Goal: Task Accomplishment & Management: Manage account settings

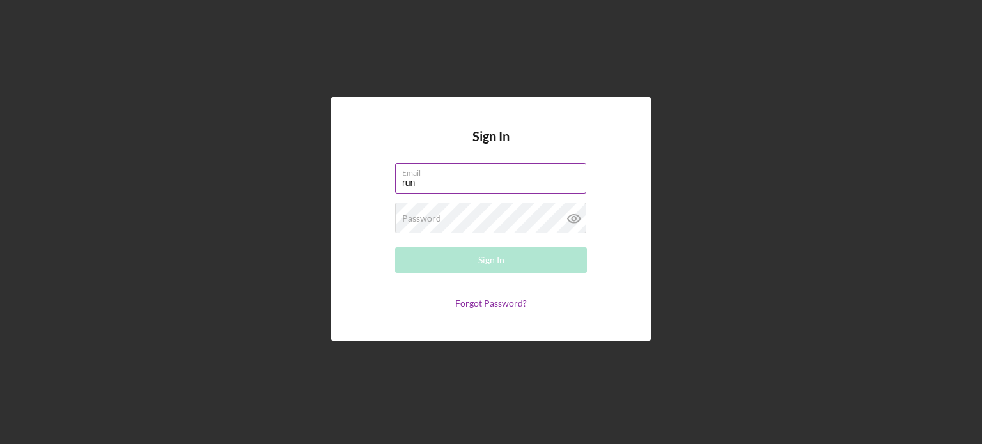
type input "[EMAIL_ADDRESS][DOMAIN_NAME]"
click at [484, 306] on link "Forgot Password?" at bounding box center [491, 303] width 72 height 11
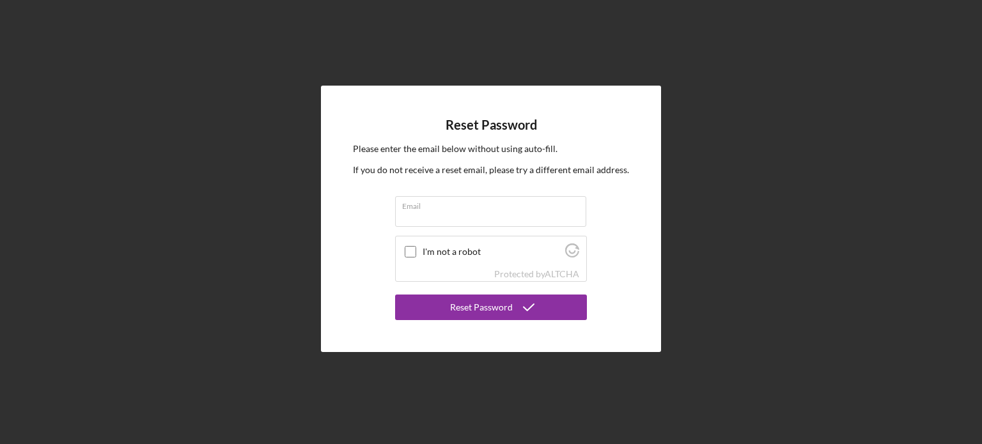
click at [428, 233] on form "Email I'm not a robot Protected by ALTCHA Reset Password" at bounding box center [491, 258] width 192 height 124
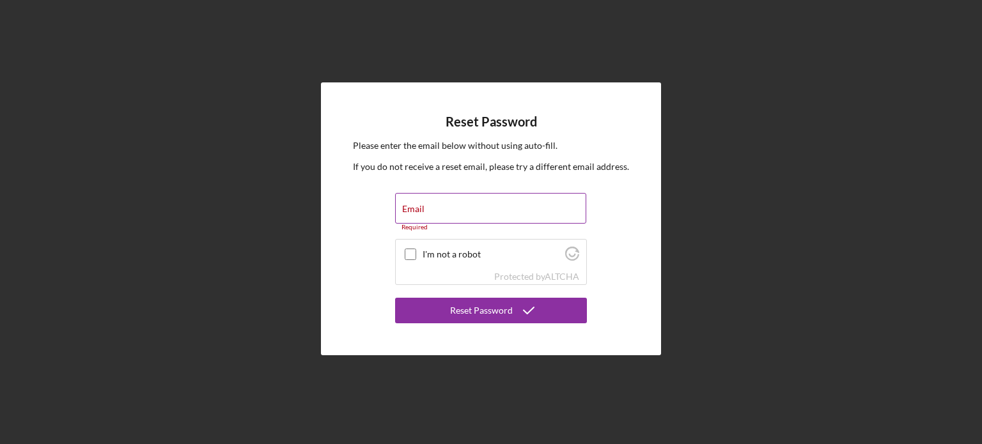
click at [415, 208] on label "Email" at bounding box center [413, 209] width 22 height 10
click at [415, 208] on input "Email" at bounding box center [490, 208] width 191 height 31
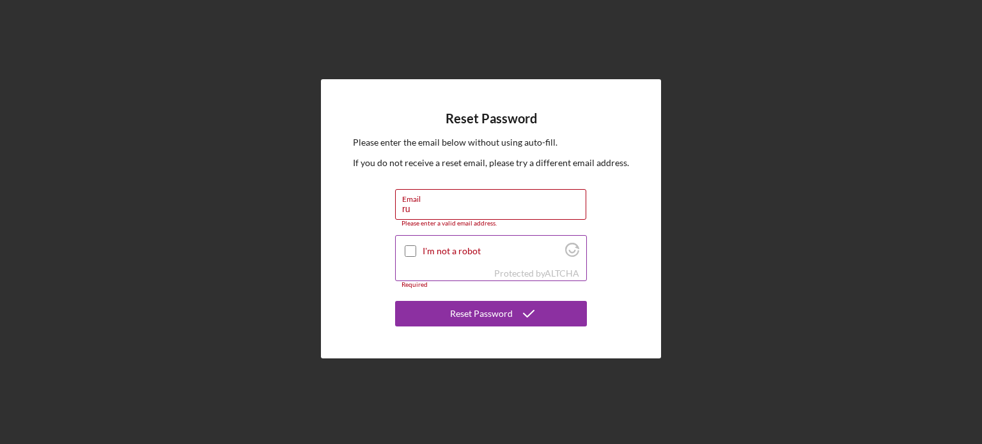
type input "[EMAIL_ADDRESS][DOMAIN_NAME]"
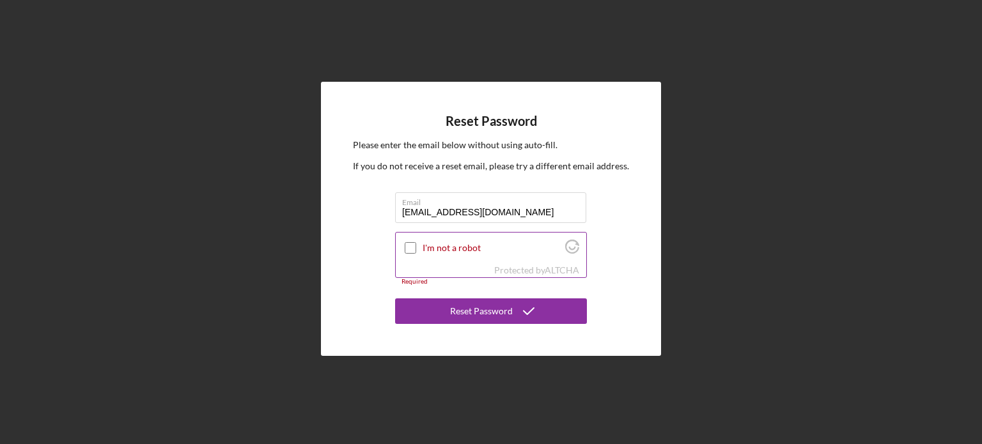
click at [409, 249] on input "I'm not a robot" at bounding box center [411, 248] width 12 height 12
checkbox input "true"
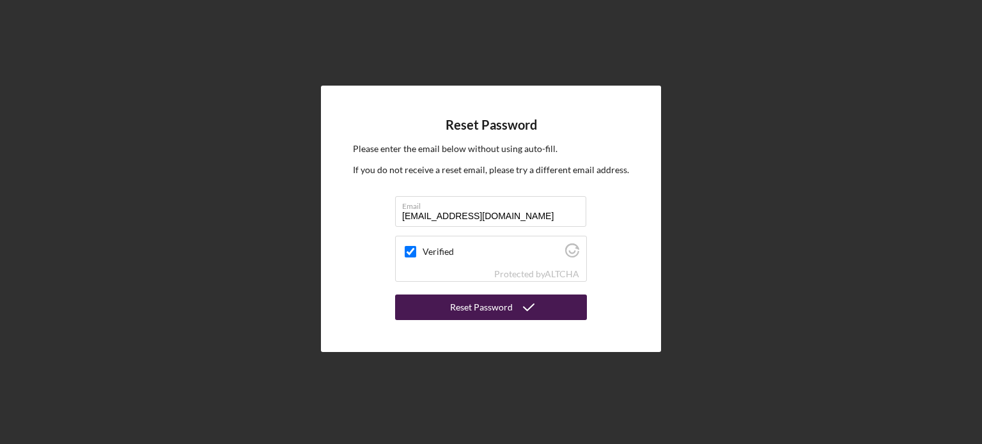
click at [458, 310] on div "Reset Password" at bounding box center [481, 308] width 63 height 26
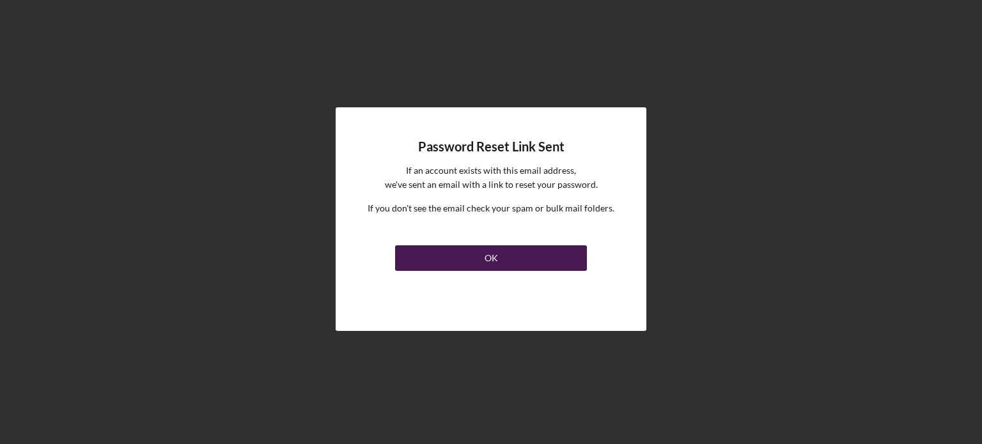
click at [481, 257] on button "OK" at bounding box center [491, 258] width 192 height 26
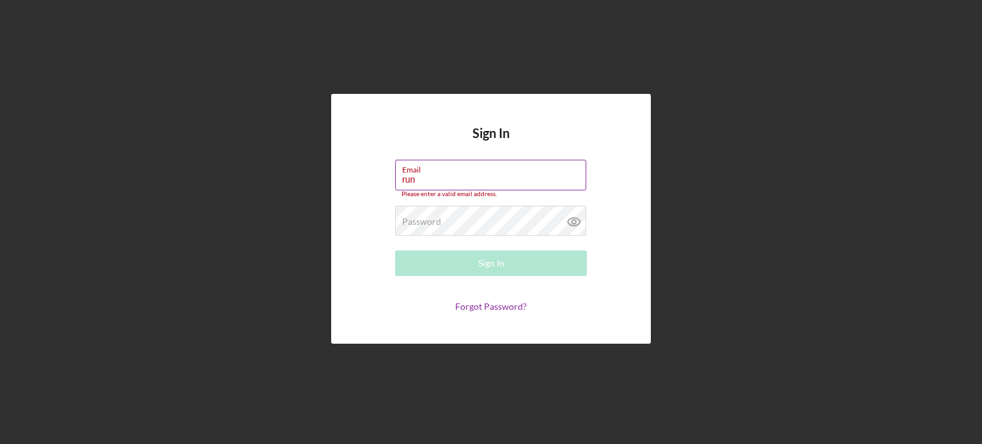
type input "[EMAIL_ADDRESS][DOMAIN_NAME]"
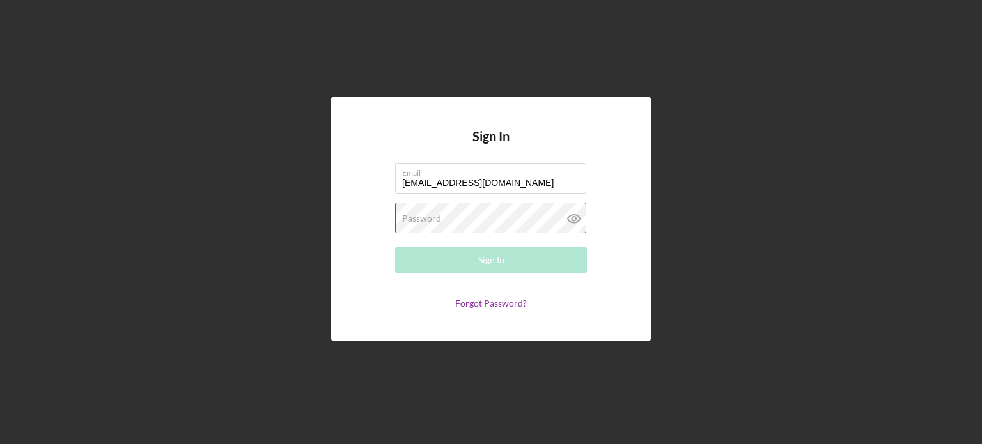
click at [419, 217] on label "Password" at bounding box center [421, 218] width 39 height 10
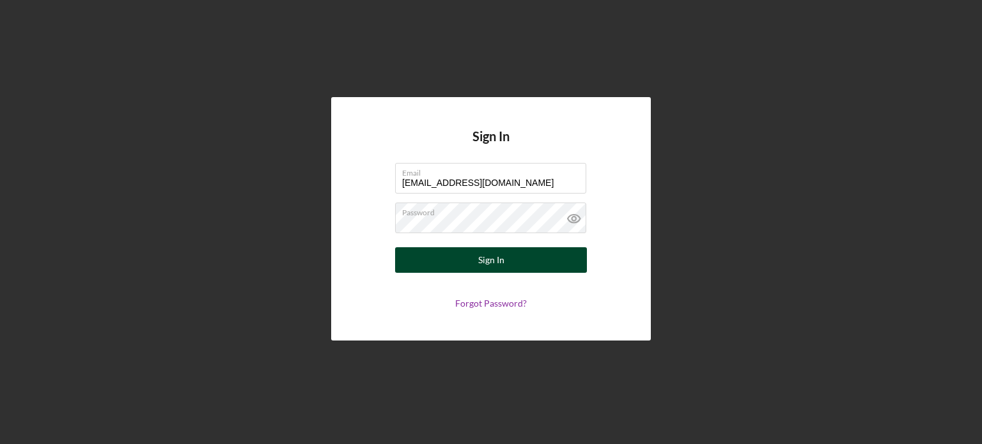
click at [488, 255] on div "Sign In" at bounding box center [491, 260] width 26 height 26
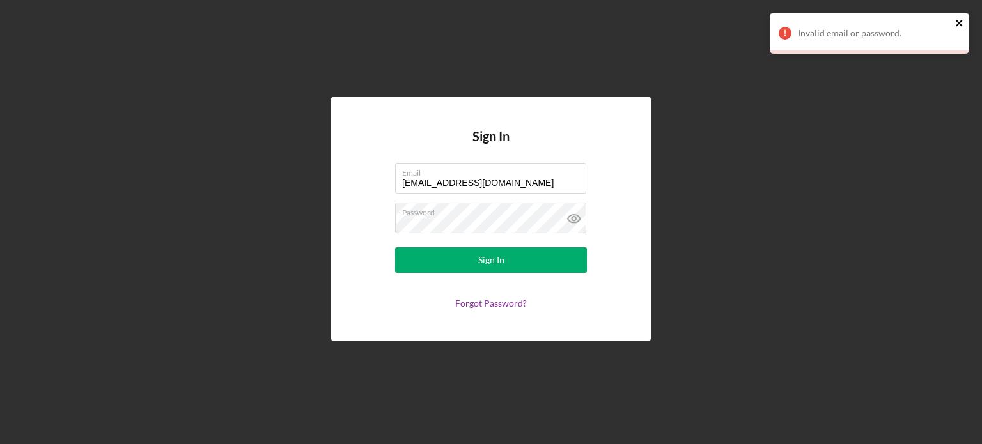
click at [957, 22] on icon "close" at bounding box center [958, 23] width 6 height 6
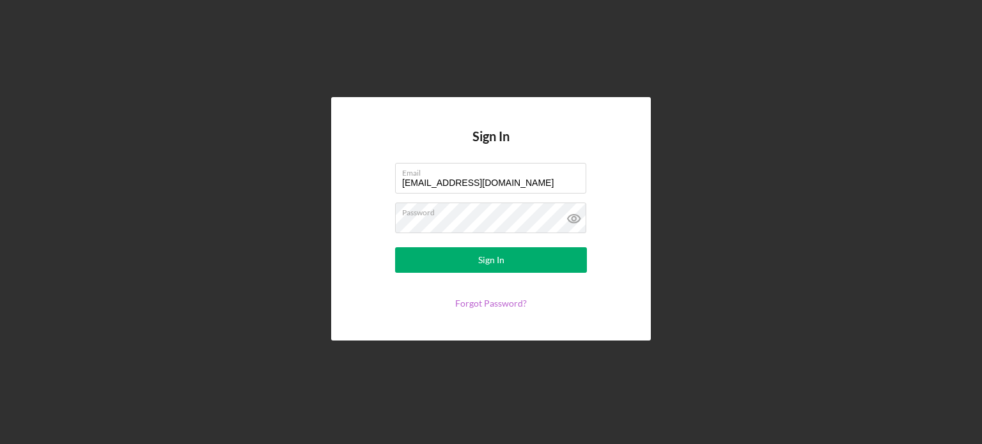
click at [491, 303] on link "Forgot Password?" at bounding box center [491, 303] width 72 height 11
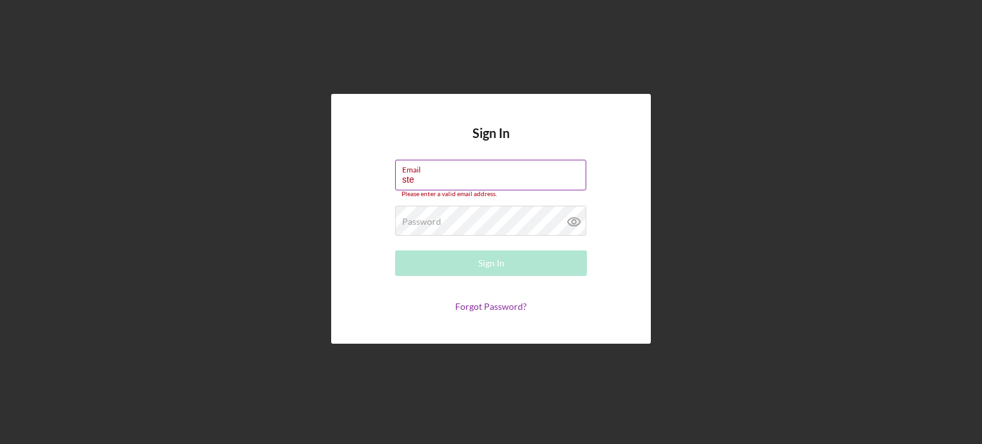
type input "stewart91863@sbcglobal.net"
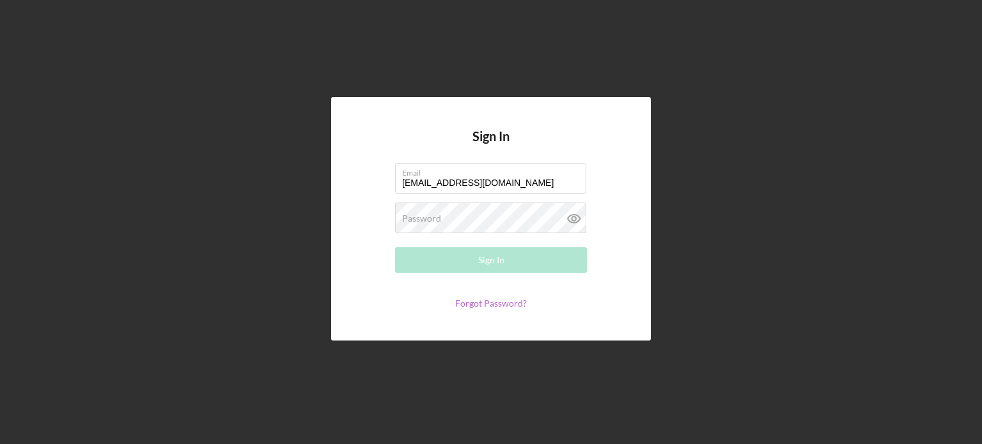
click at [475, 306] on link "Forgot Password?" at bounding box center [491, 303] width 72 height 11
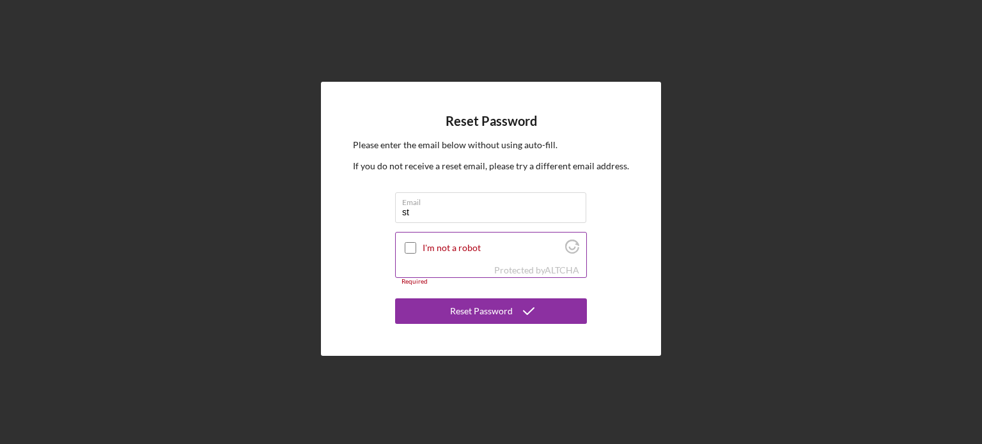
type input "stewart91863@sbcglobal.net"
click at [409, 245] on input "I'm not a robot" at bounding box center [411, 248] width 12 height 12
checkbox input "true"
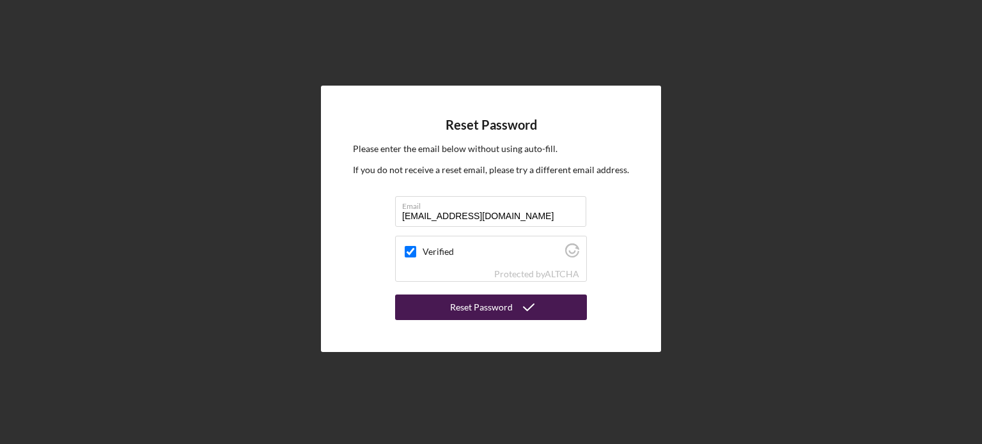
click at [482, 309] on div "Reset Password" at bounding box center [481, 308] width 63 height 26
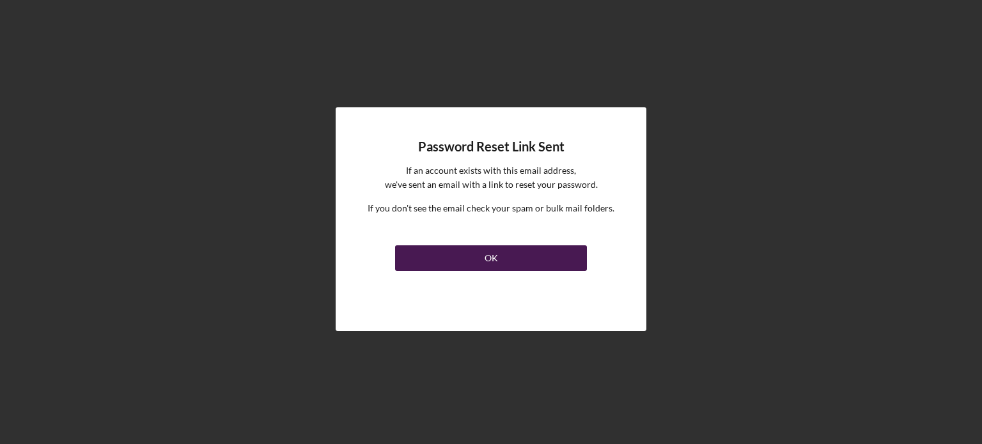
click at [486, 258] on div "OK" at bounding box center [490, 258] width 13 height 26
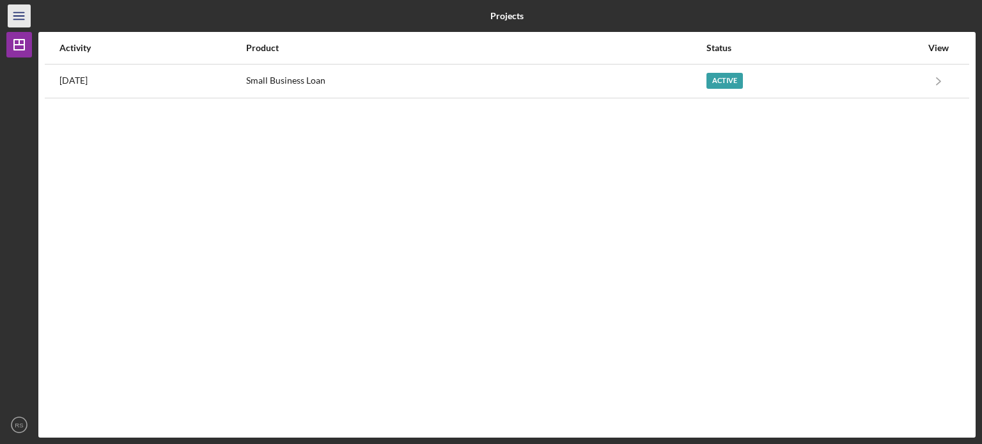
click at [13, 13] on icon "Icon/Menu" at bounding box center [19, 16] width 29 height 29
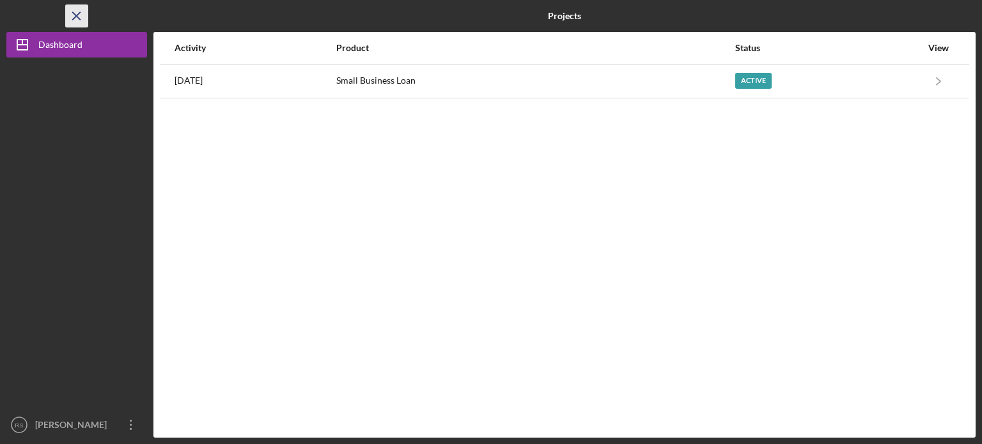
click at [78, 14] on line "button" at bounding box center [76, 15] width 7 height 7
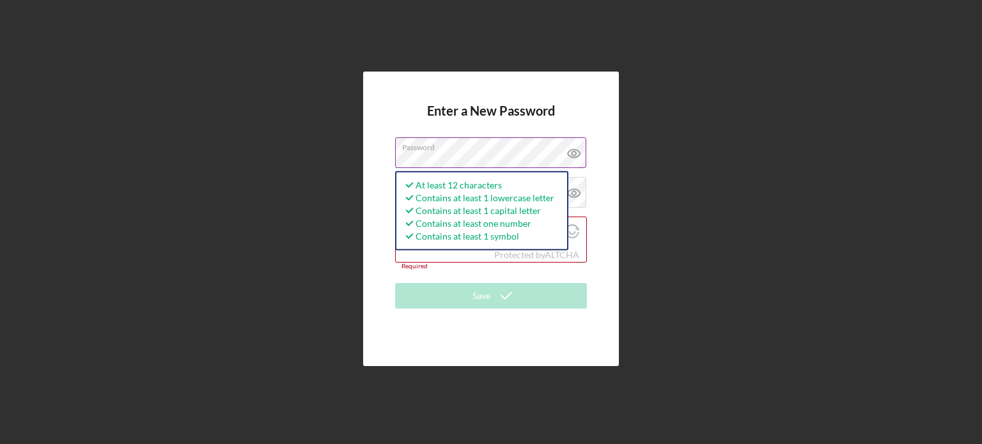
click at [573, 152] on icon at bounding box center [573, 153] width 4 height 4
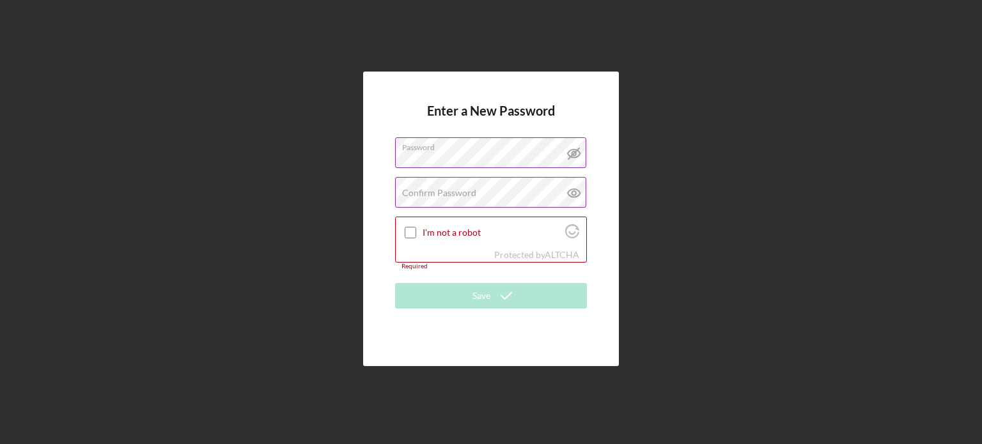
click at [431, 189] on label "Confirm Password" at bounding box center [439, 193] width 74 height 10
click at [409, 232] on input "I'm not a robot" at bounding box center [411, 233] width 12 height 12
checkbox input "true"
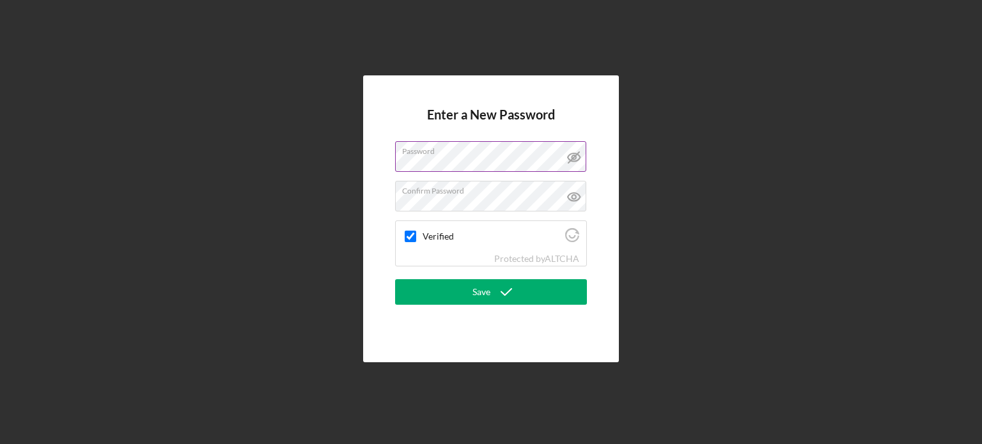
click at [570, 157] on icon at bounding box center [574, 157] width 32 height 32
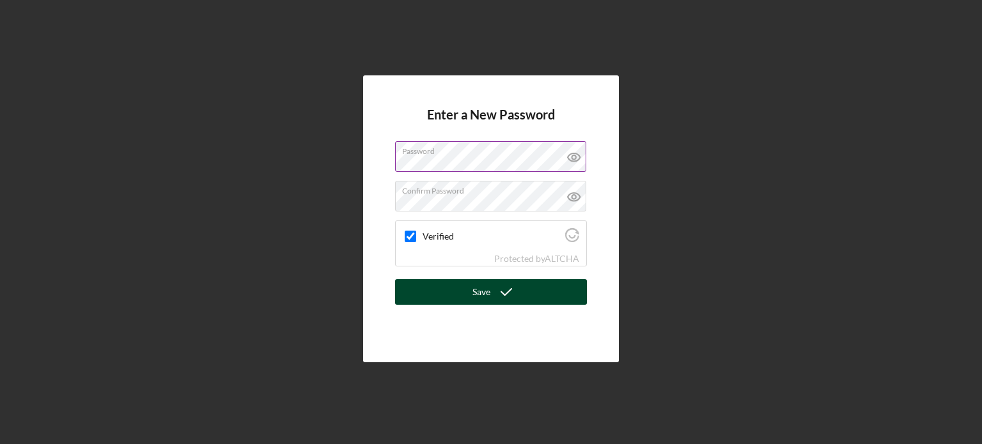
click at [489, 293] on div "Save" at bounding box center [481, 292] width 18 height 26
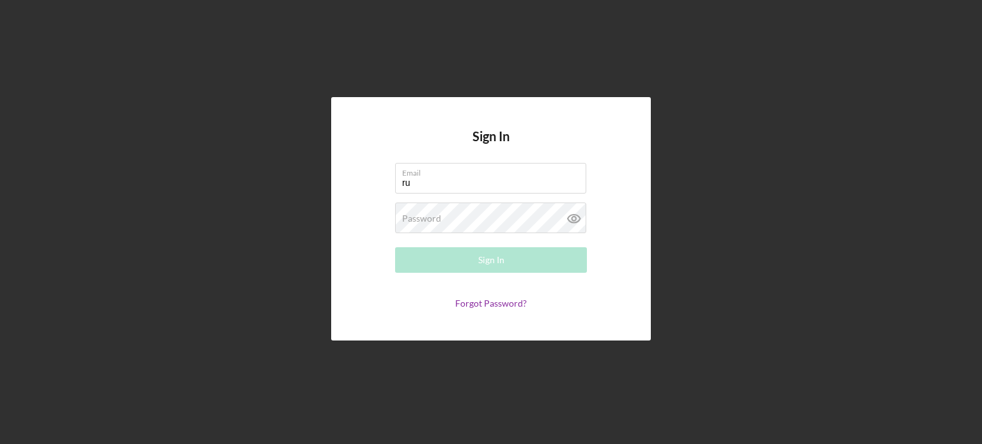
type input "r"
click at [475, 183] on input "stew" at bounding box center [490, 178] width 191 height 31
type input "stewart91863@sbcglobal.net"
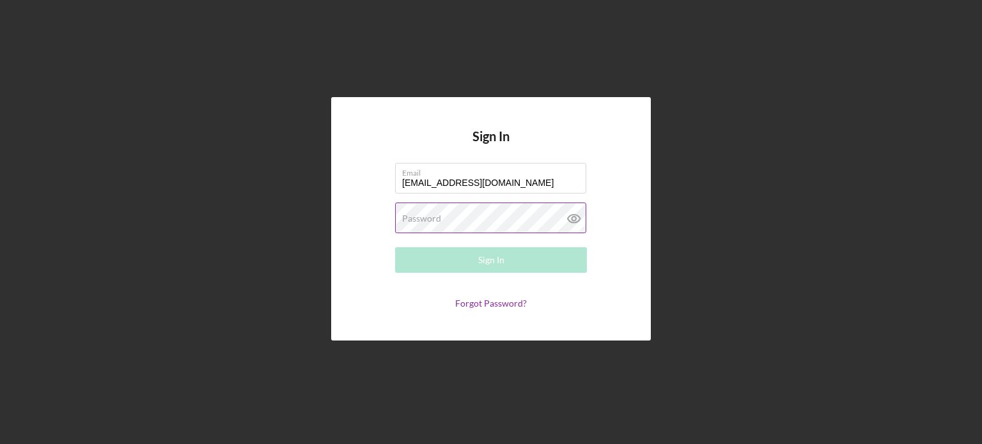
click at [432, 222] on label "Password" at bounding box center [421, 218] width 39 height 10
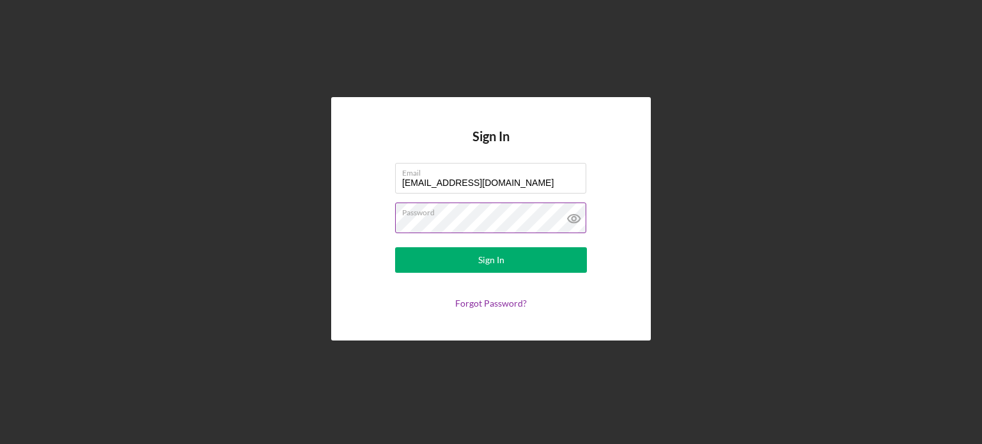
click at [573, 219] on icon at bounding box center [574, 219] width 32 height 32
click at [575, 219] on line at bounding box center [573, 218] width 11 height 11
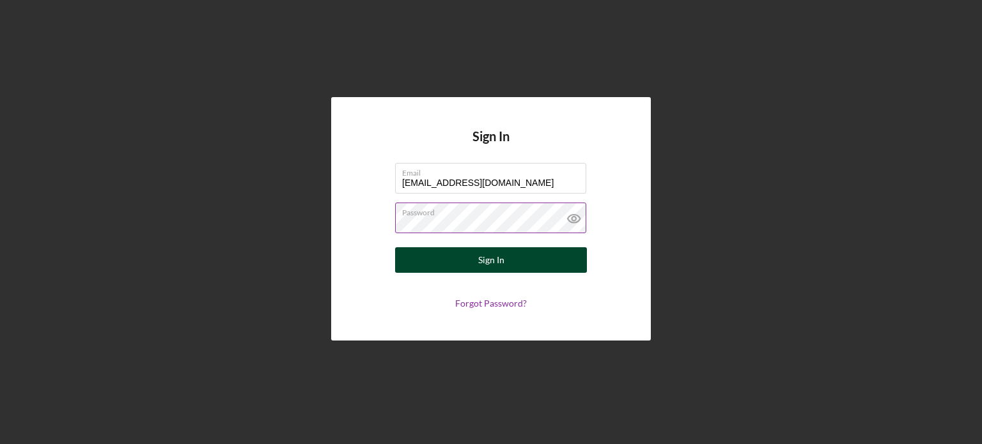
click at [492, 259] on div "Sign In" at bounding box center [491, 260] width 26 height 26
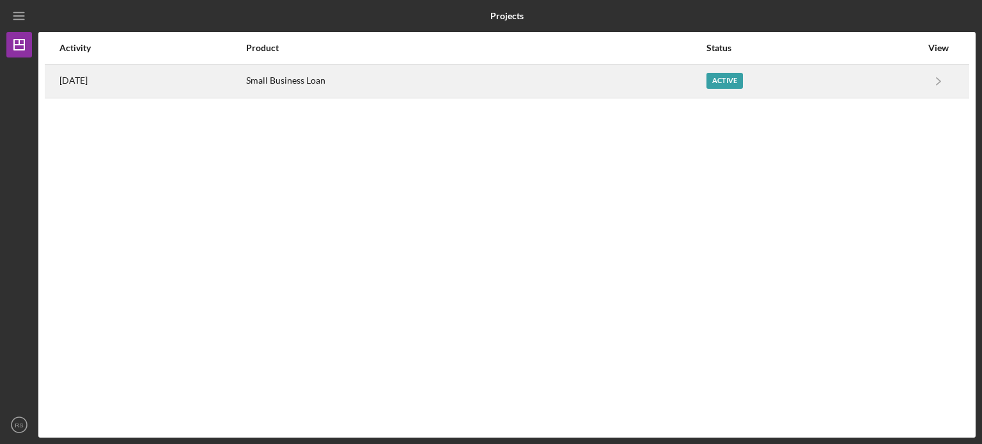
click at [741, 86] on div "Active" at bounding box center [724, 81] width 36 height 16
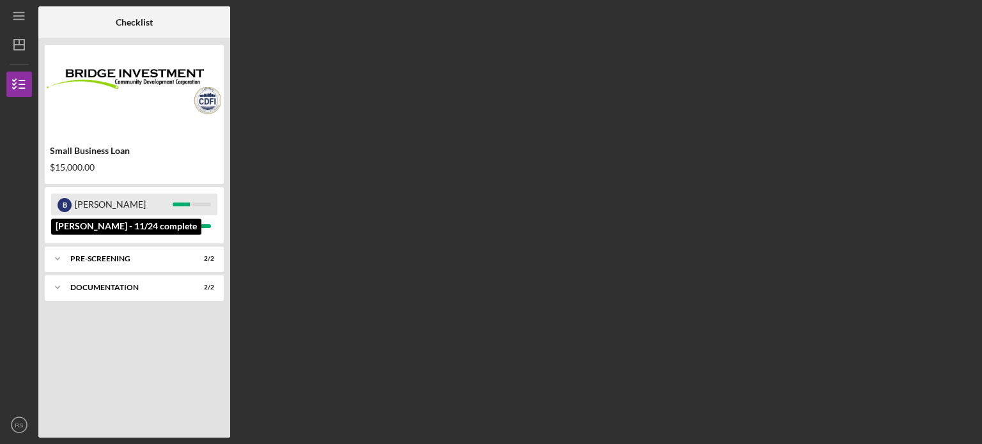
click at [147, 206] on div "Brenda" at bounding box center [124, 205] width 98 height 22
click at [94, 205] on div "Brenda" at bounding box center [124, 205] width 98 height 22
click at [63, 202] on div "B" at bounding box center [65, 205] width 14 height 14
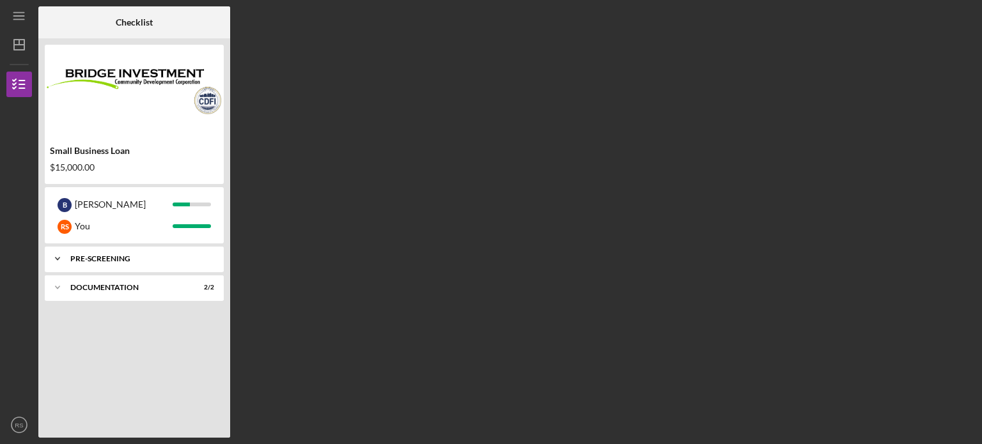
click at [87, 256] on div "pre-screening" at bounding box center [138, 259] width 137 height 8
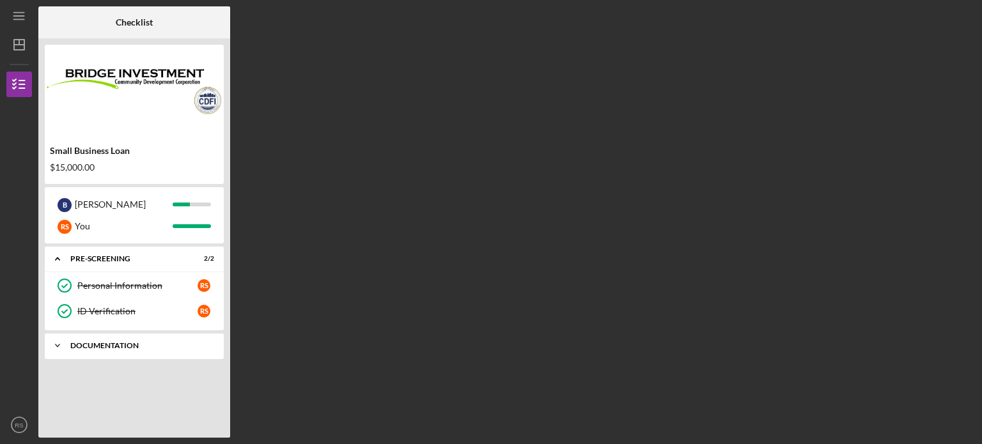
click at [114, 346] on div "Documentation" at bounding box center [138, 346] width 137 height 8
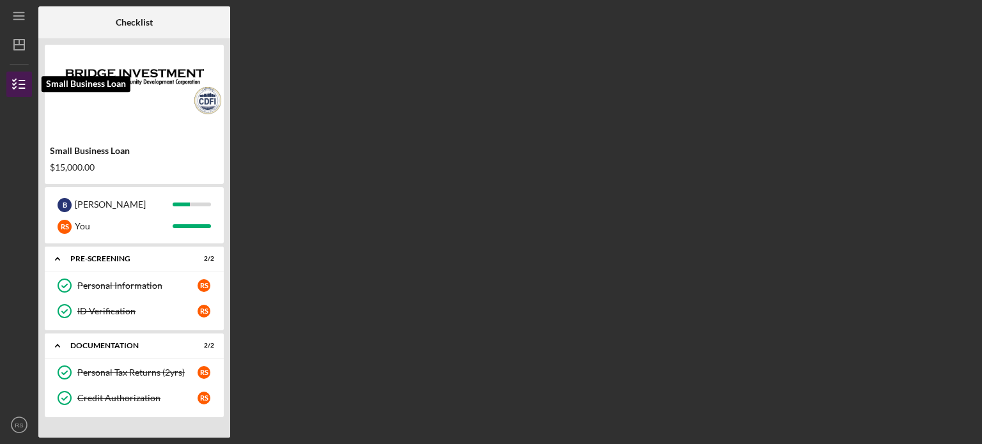
click at [24, 81] on line "button" at bounding box center [22, 81] width 6 height 0
click at [19, 14] on icon "Icon/Menu" at bounding box center [19, 16] width 29 height 29
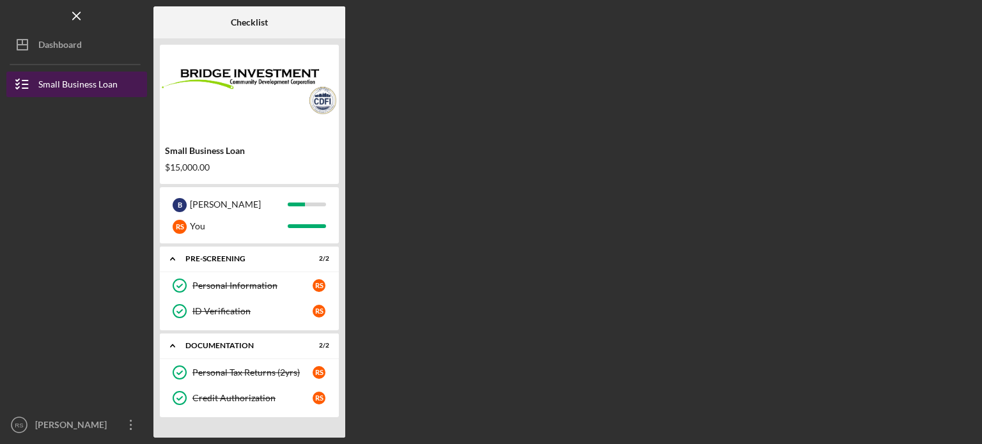
click at [60, 86] on div "Small Business Loan" at bounding box center [77, 86] width 79 height 29
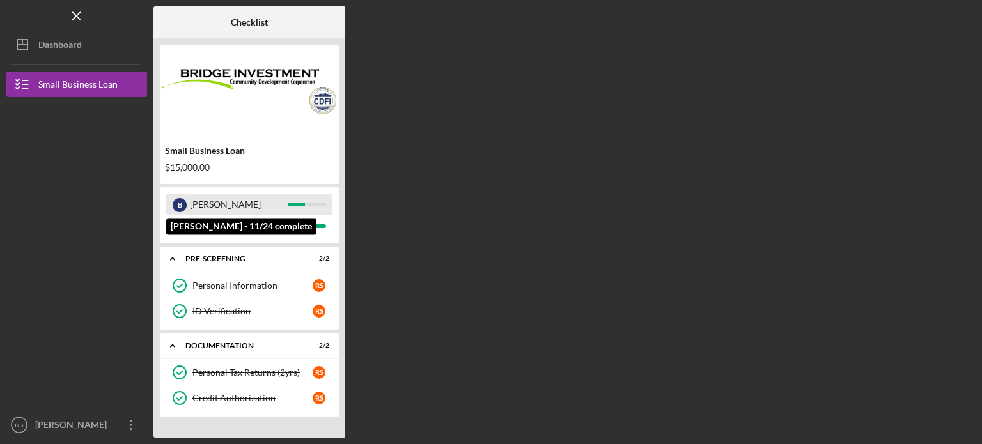
click at [222, 201] on div "Brenda" at bounding box center [239, 205] width 98 height 22
click at [298, 205] on div at bounding box center [296, 205] width 17 height 4
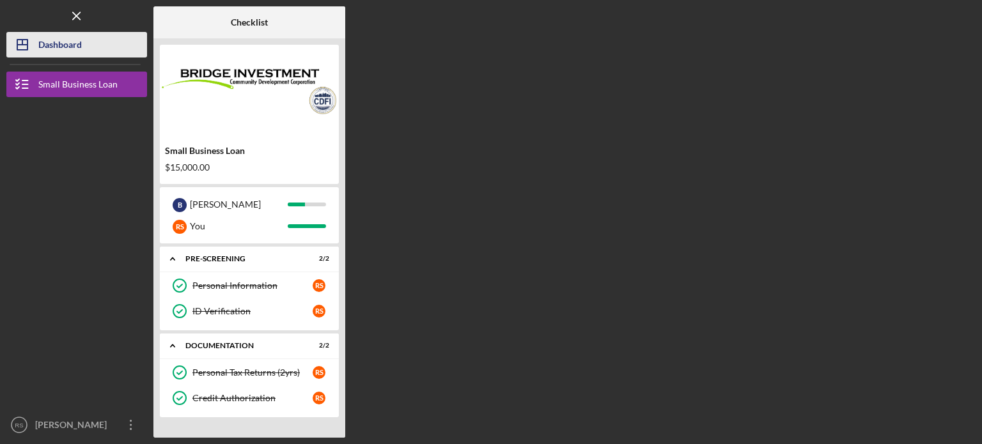
click at [72, 45] on div "Dashboard" at bounding box center [59, 46] width 43 height 29
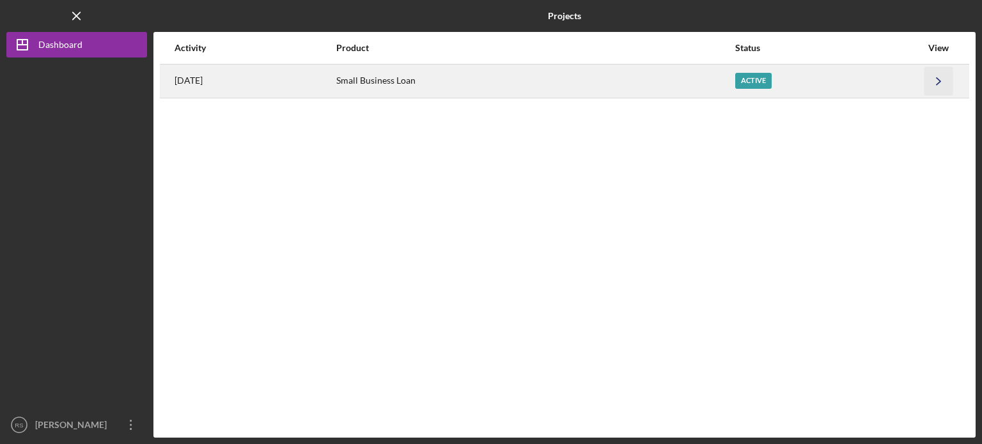
click at [941, 83] on icon "Icon/Navigate" at bounding box center [938, 80] width 29 height 29
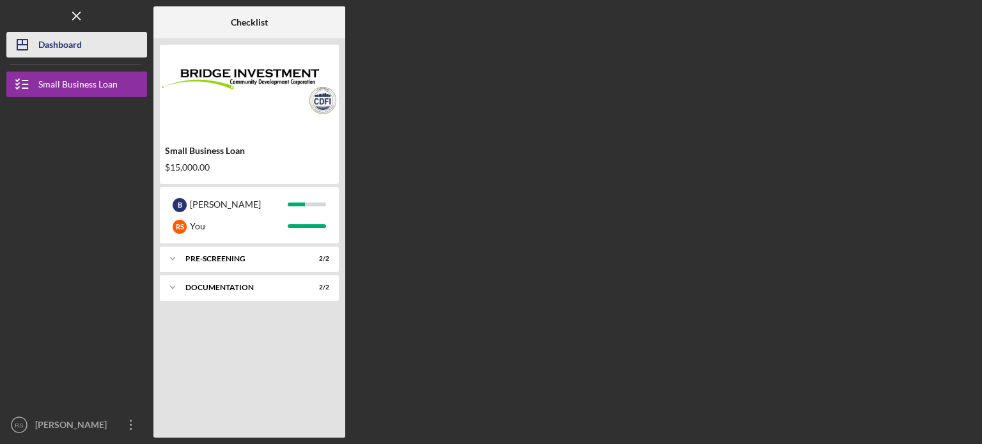
click at [54, 42] on div "Dashboard" at bounding box center [59, 46] width 43 height 29
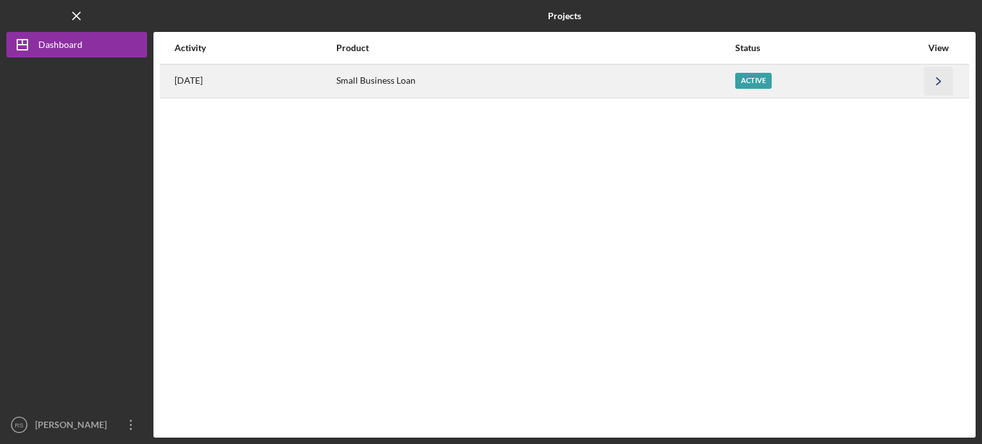
click at [939, 82] on icon "Icon/Navigate" at bounding box center [938, 80] width 29 height 29
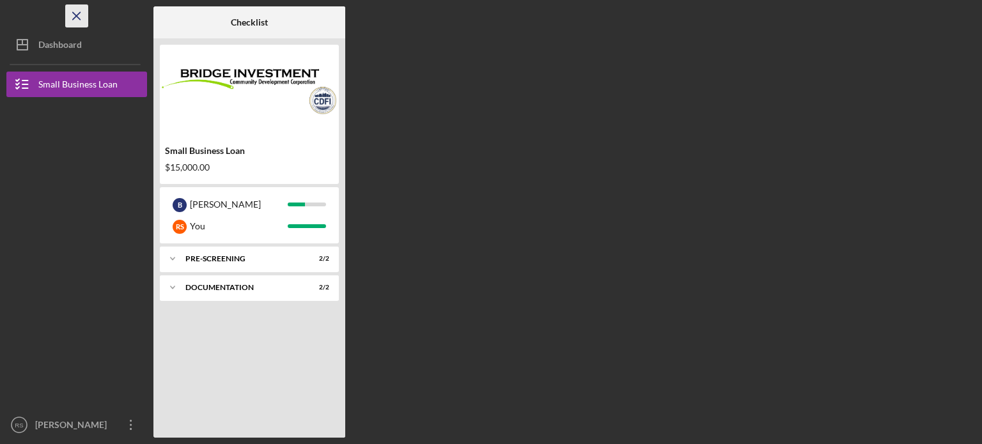
click at [87, 19] on icon "Icon/Menu Close" at bounding box center [77, 16] width 29 height 29
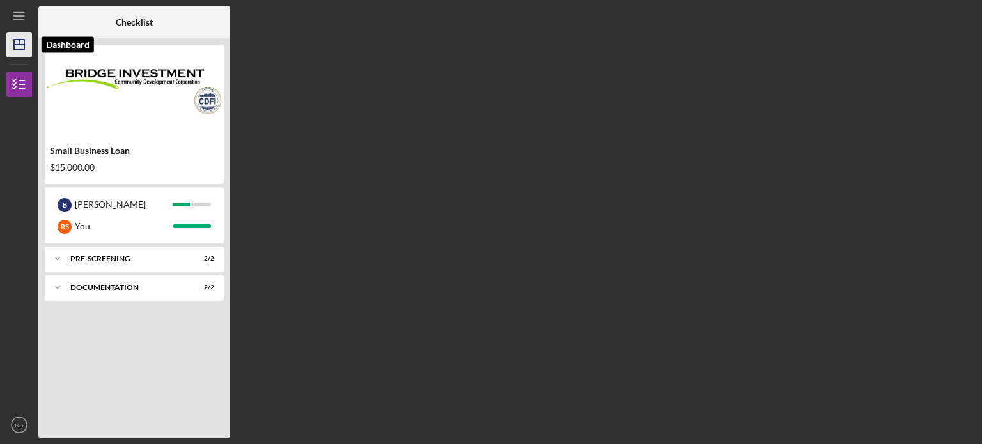
click at [10, 40] on icon "Icon/Dashboard" at bounding box center [19, 45] width 32 height 32
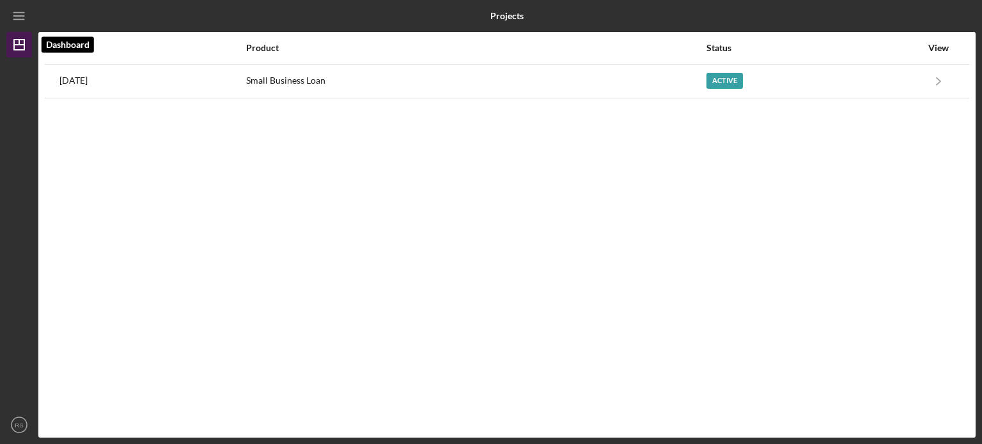
click at [10, 40] on icon "Icon/Dashboard" at bounding box center [19, 45] width 32 height 32
click at [15, 19] on line "button" at bounding box center [18, 19] width 10 height 0
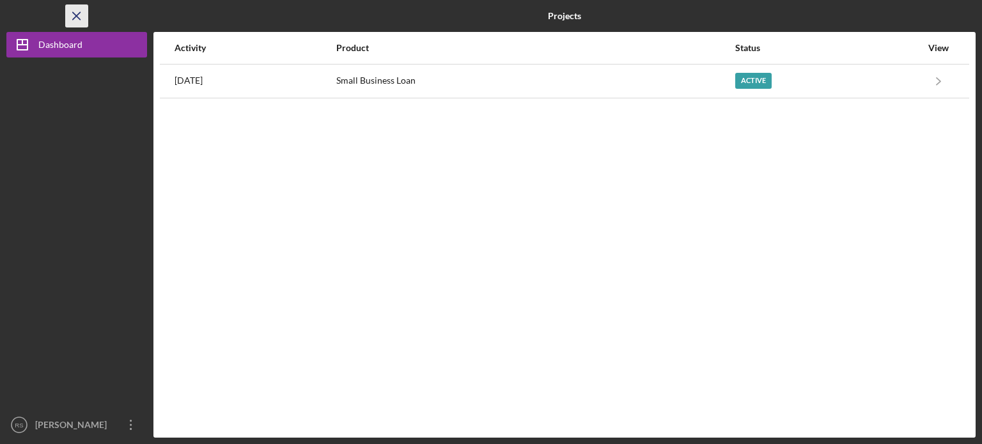
click at [74, 16] on icon "Icon/Menu Close" at bounding box center [77, 16] width 29 height 29
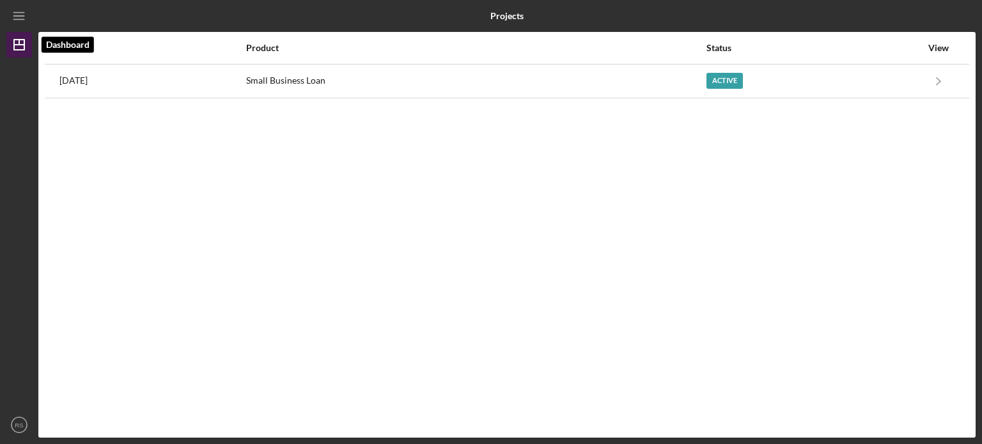
click at [22, 50] on icon "Icon/Dashboard" at bounding box center [19, 45] width 32 height 32
